Goal: Information Seeking & Learning: Learn about a topic

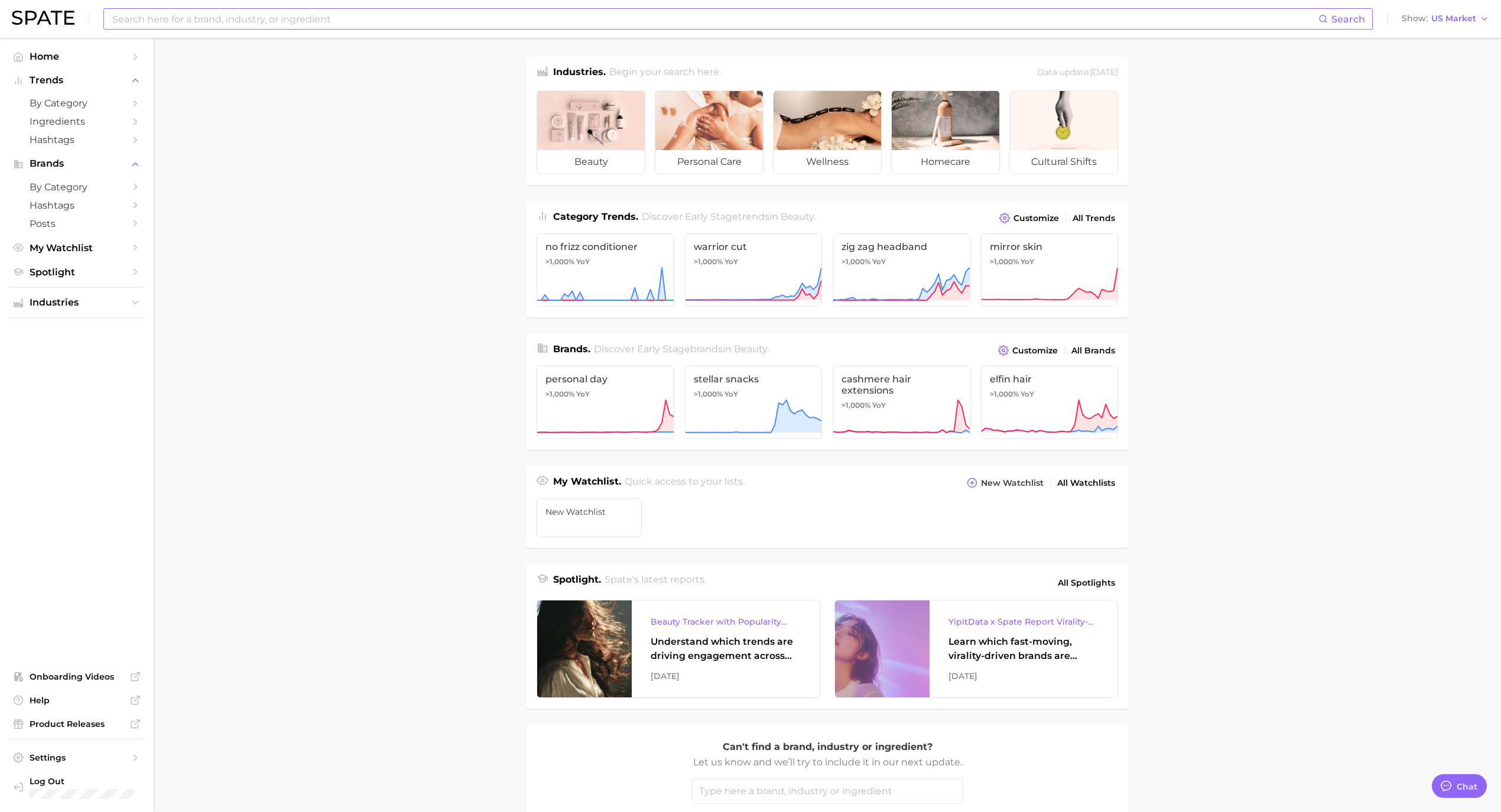
click at [298, 22] on input at bounding box center [714, 19] width 1207 height 20
type input "meal prep"
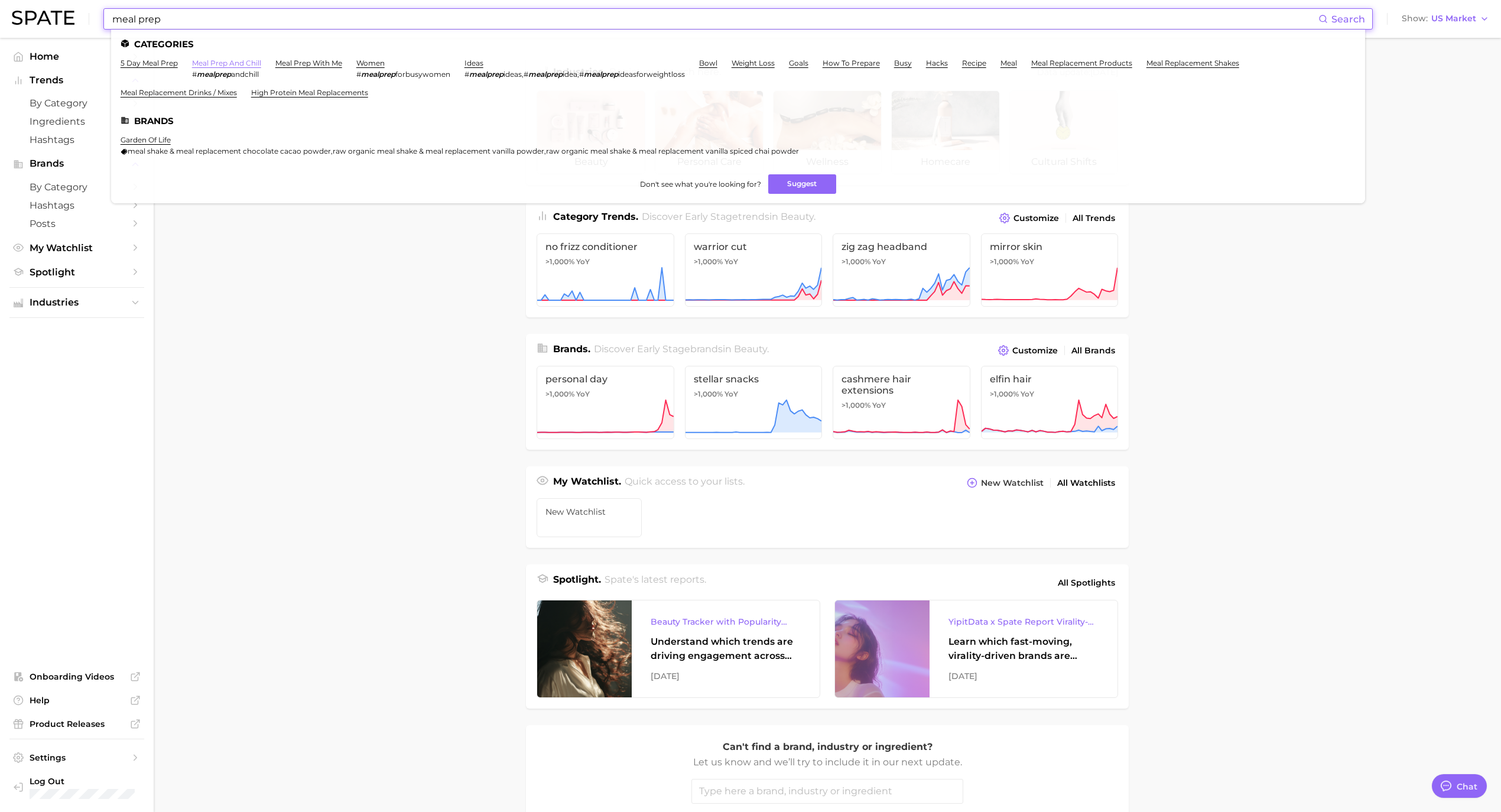
click at [245, 64] on link "meal prep and chill" at bounding box center [227, 62] width 69 height 9
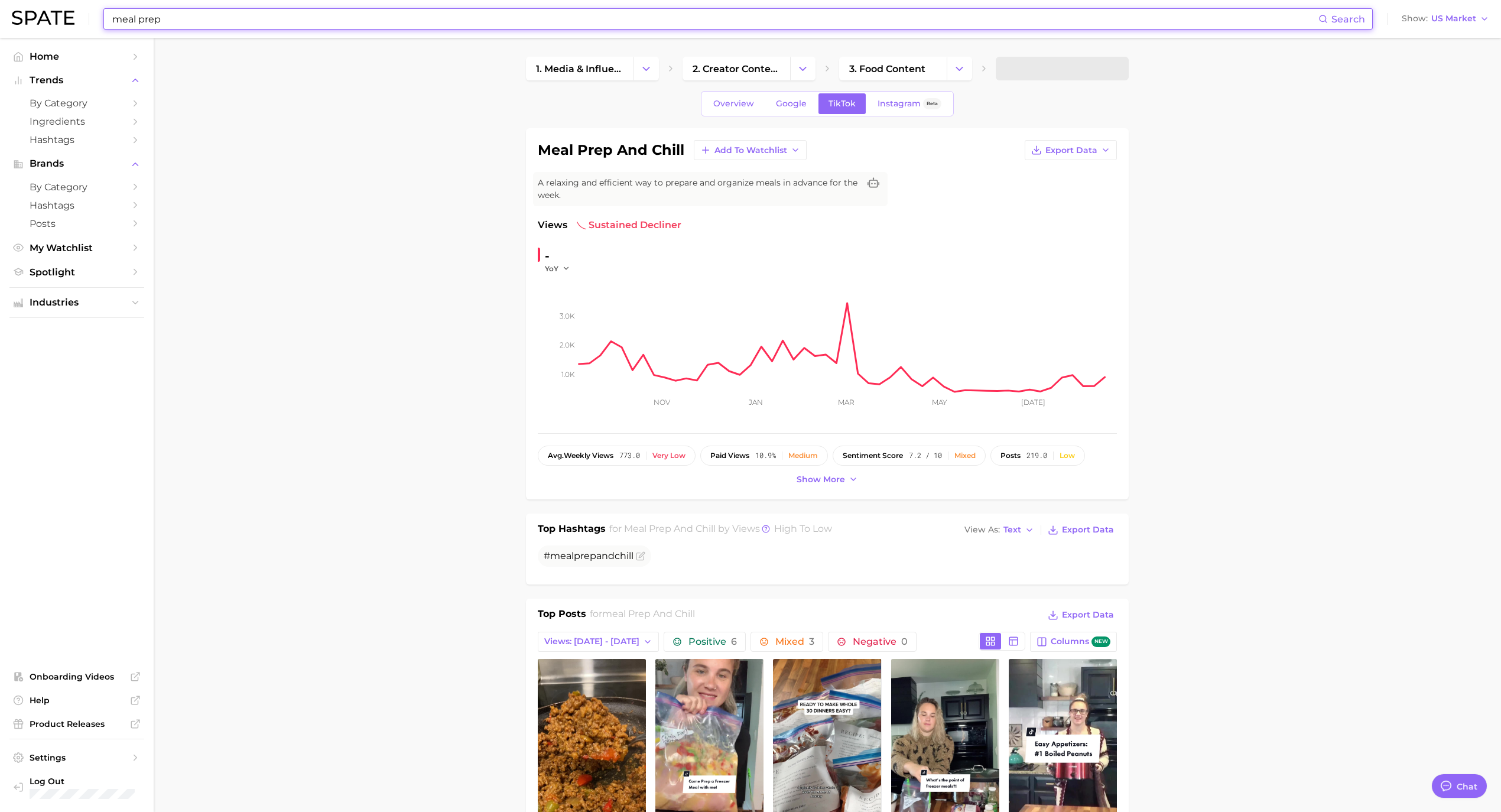
click at [265, 12] on input "meal prep" at bounding box center [714, 19] width 1207 height 20
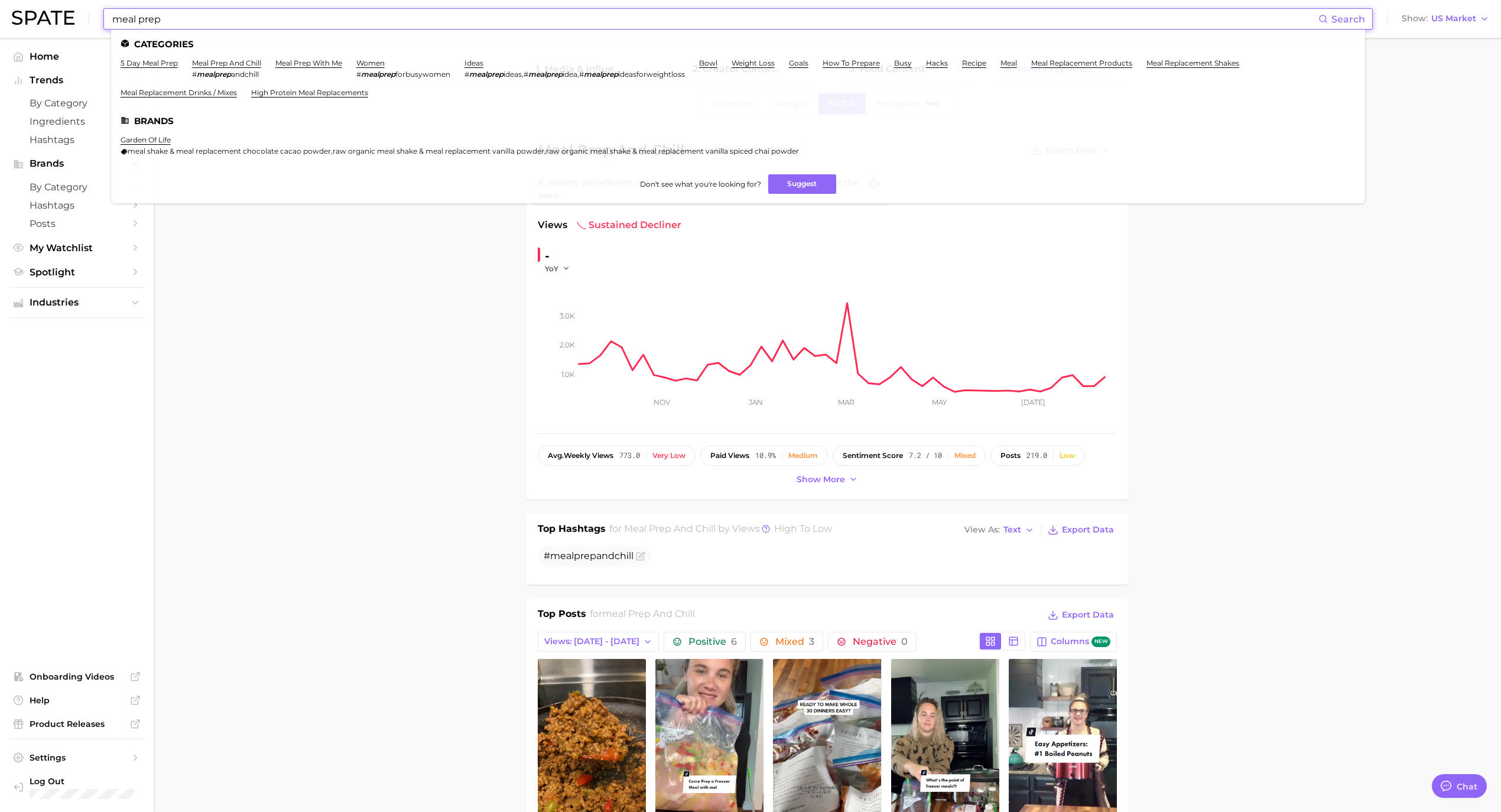
click at [319, 59] on link "meal prep with me" at bounding box center [309, 62] width 67 height 9
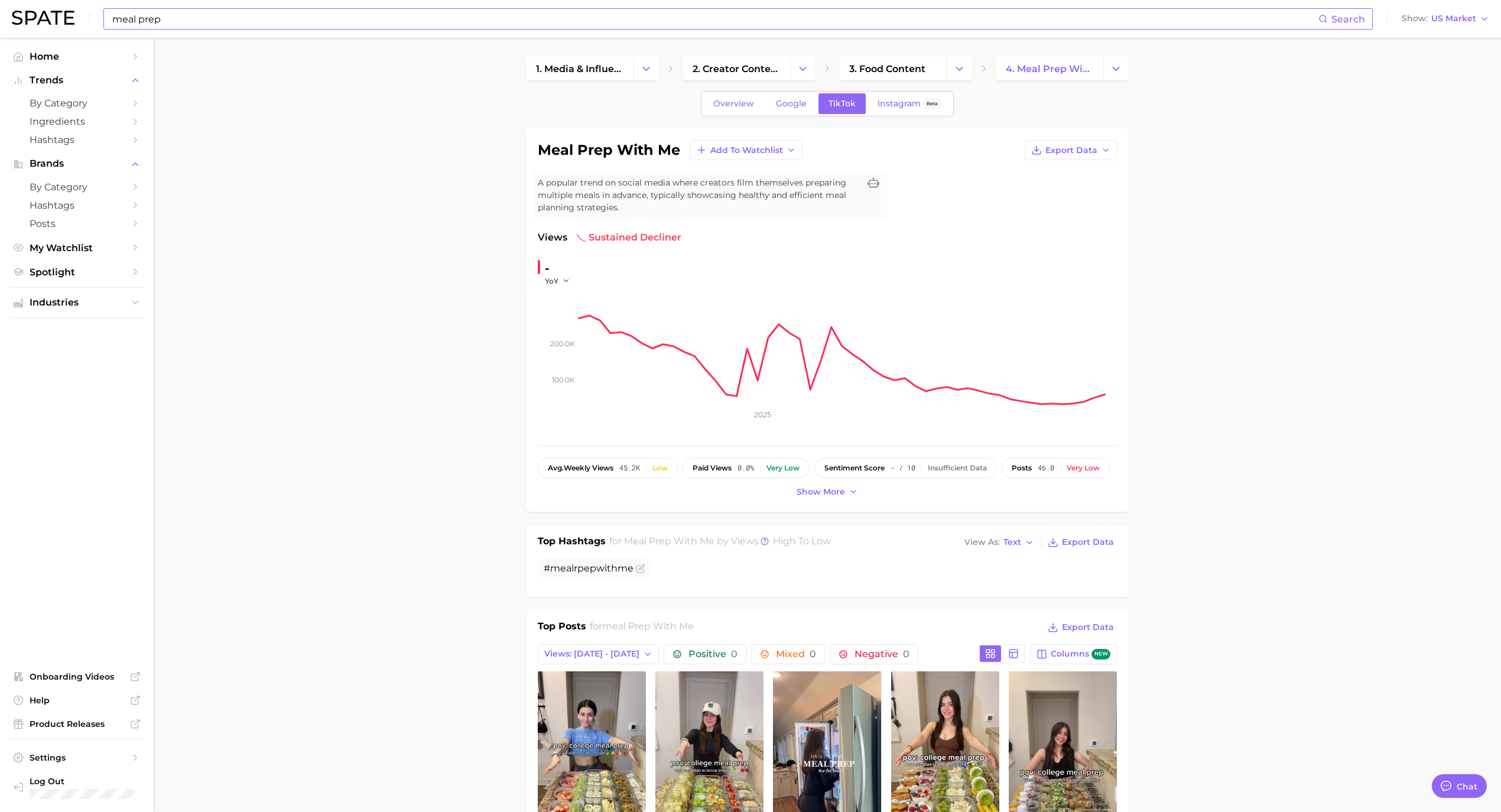
click at [228, 16] on input "meal prep" at bounding box center [714, 19] width 1207 height 20
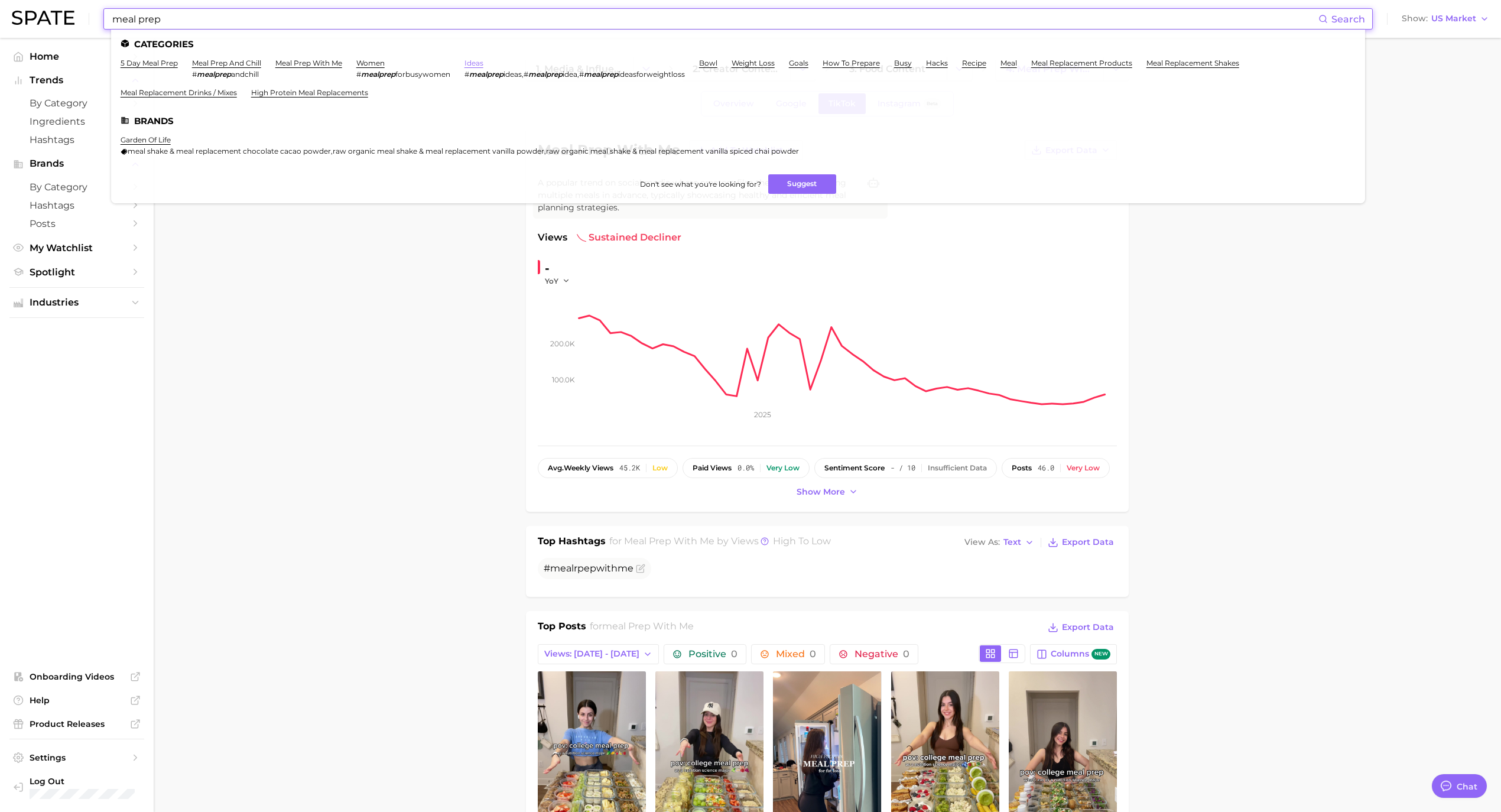
click at [475, 64] on link "ideas" at bounding box center [474, 62] width 19 height 9
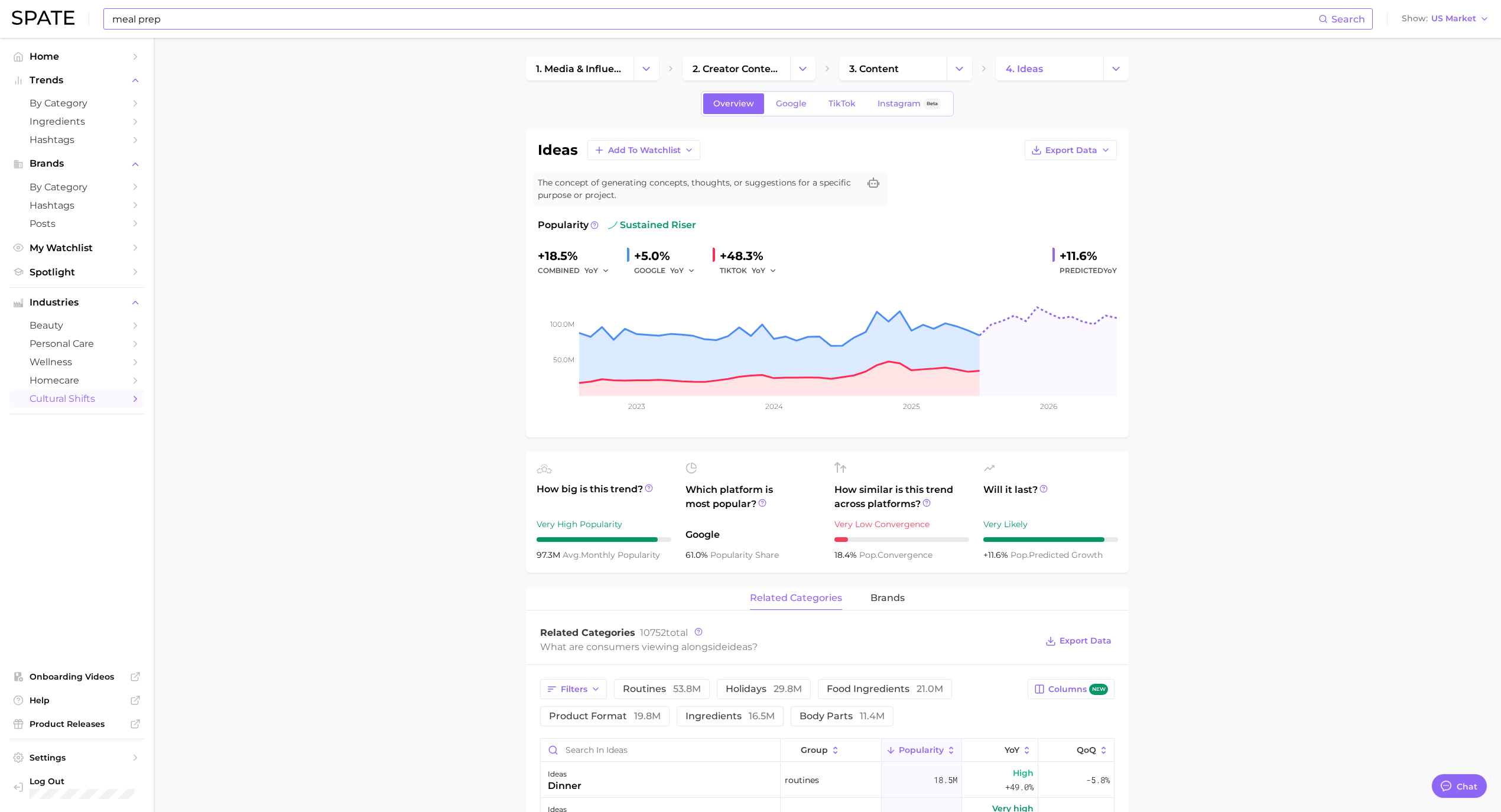
click at [498, 35] on div "meal prep Search Show US Market" at bounding box center [750, 19] width 1477 height 37
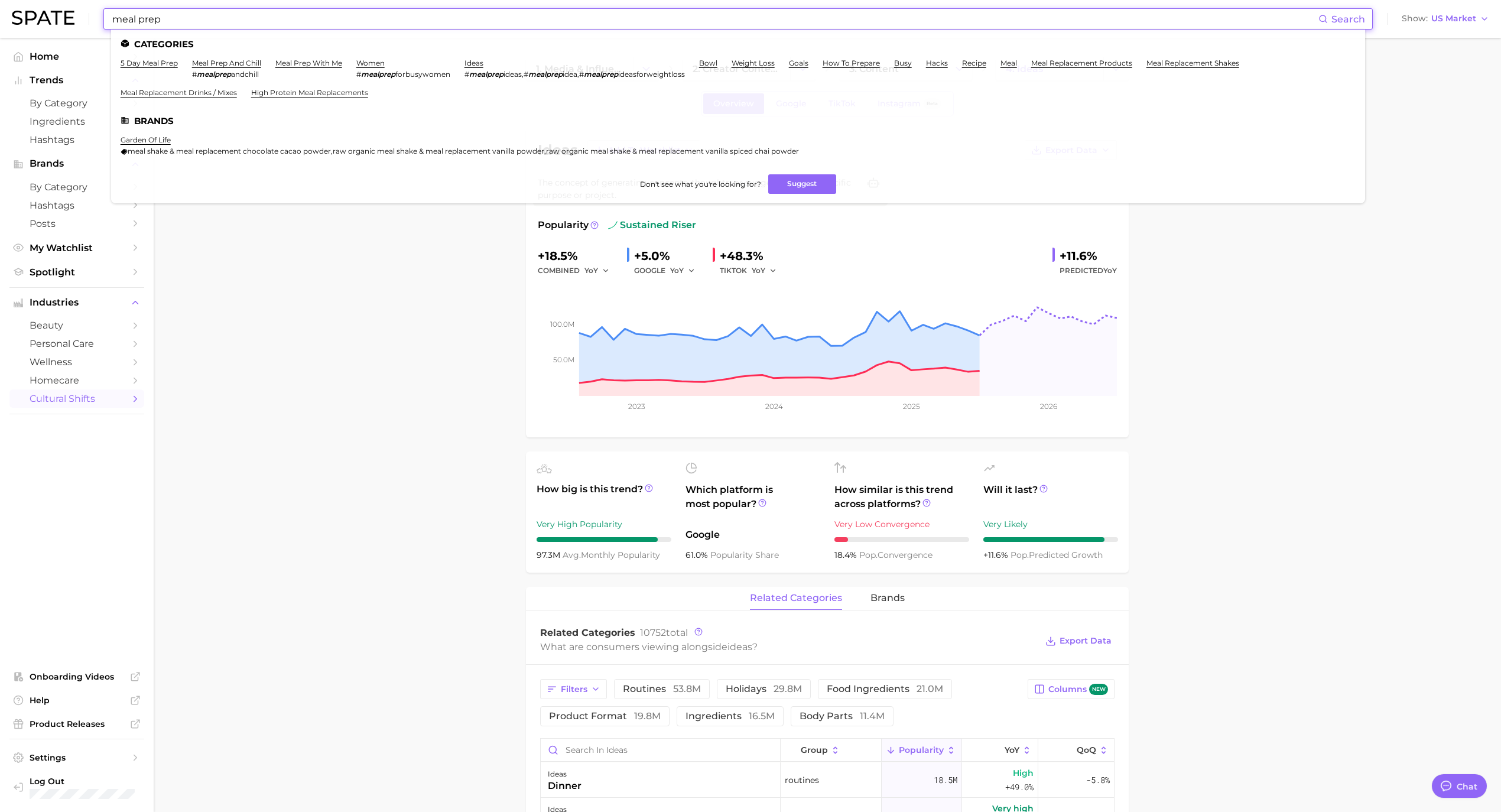
click at [455, 13] on input "meal prep" at bounding box center [714, 19] width 1207 height 20
click at [381, 14] on input "meal prep" at bounding box center [714, 19] width 1207 height 20
drag, startPoint x: 328, startPoint y: 326, endPoint x: 343, endPoint y: 305, distance: 25.8
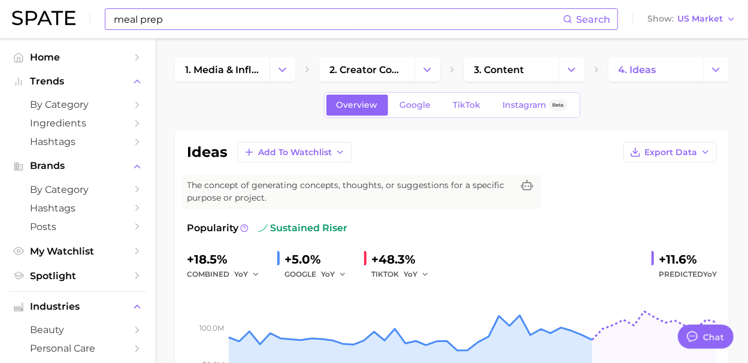
type textarea "x"
